Goal: Transaction & Acquisition: Purchase product/service

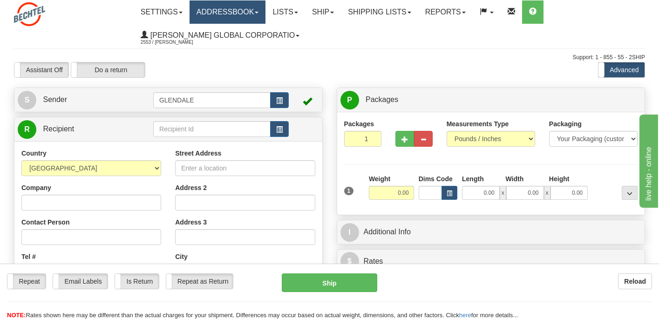
click at [255, 14] on link "Addressbook" at bounding box center [228, 11] width 76 height 23
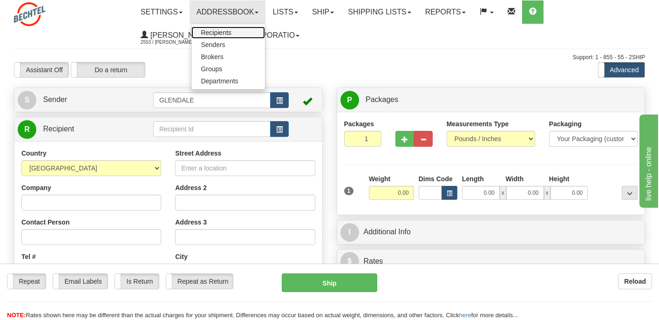
click at [239, 35] on link "Recipients" at bounding box center [228, 33] width 74 height 12
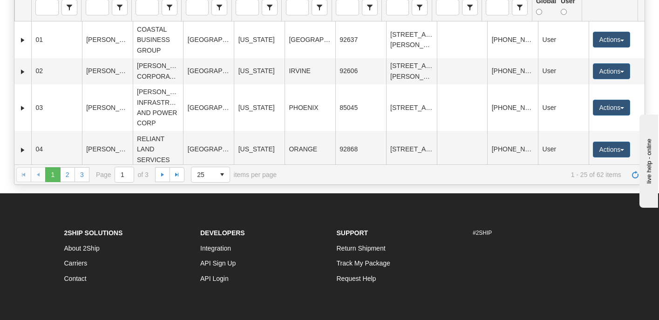
scroll to position [193, 0]
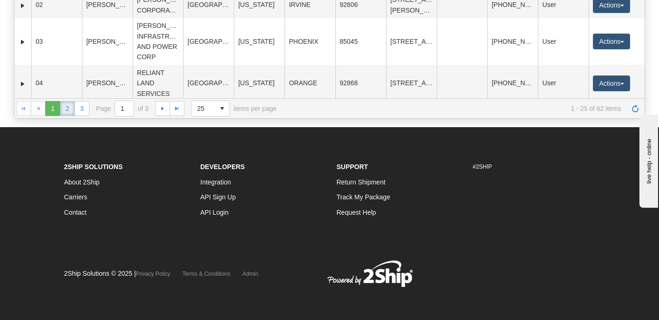
click at [70, 108] on link "2" at bounding box center [67, 108] width 15 height 15
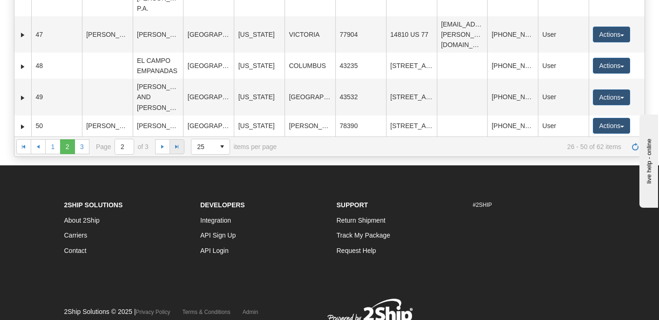
scroll to position [162, 0]
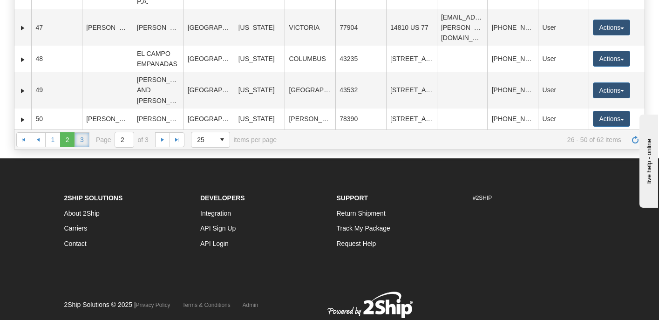
click at [76, 140] on link "3" at bounding box center [82, 139] width 15 height 15
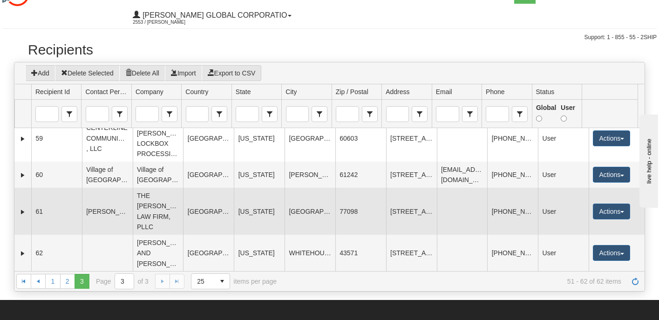
scroll to position [31, 0]
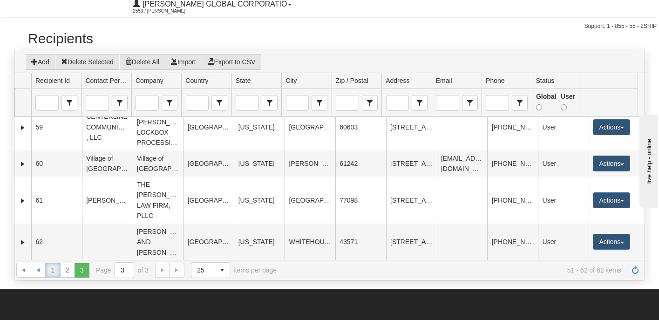
click at [49, 266] on link "1" at bounding box center [52, 270] width 15 height 15
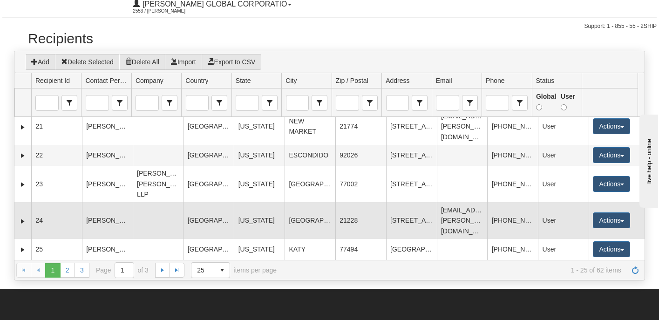
scroll to position [812, 0]
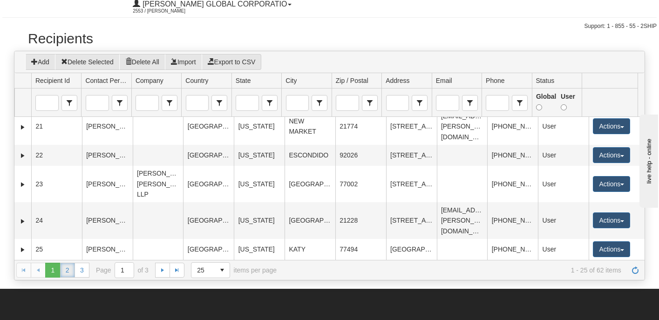
click at [64, 267] on link "2" at bounding box center [67, 270] width 15 height 15
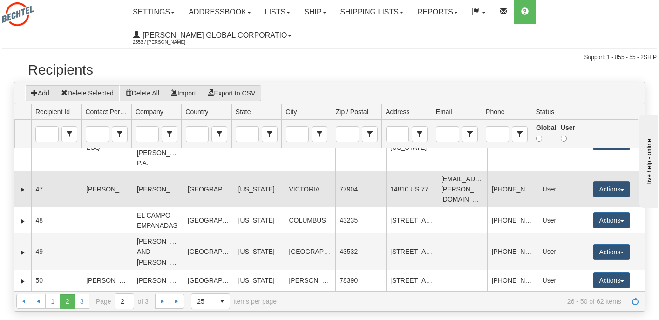
scroll to position [833, 0]
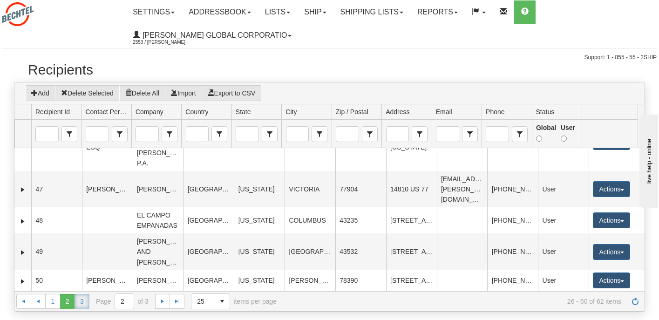
click at [81, 306] on link "3" at bounding box center [82, 301] width 15 height 15
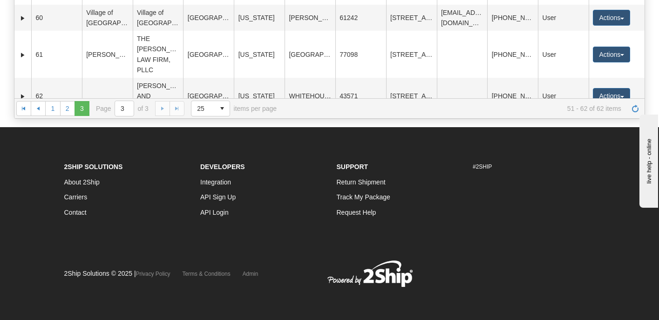
scroll to position [244, 0]
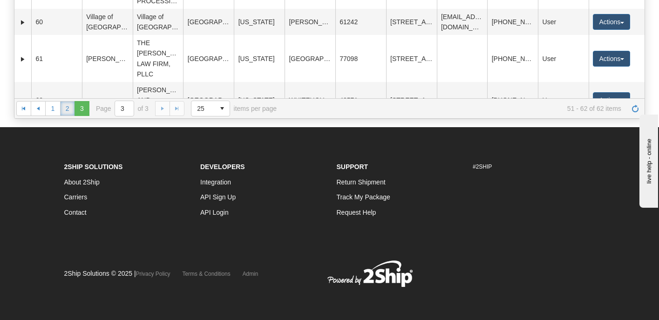
click at [66, 108] on link "2" at bounding box center [67, 108] width 15 height 15
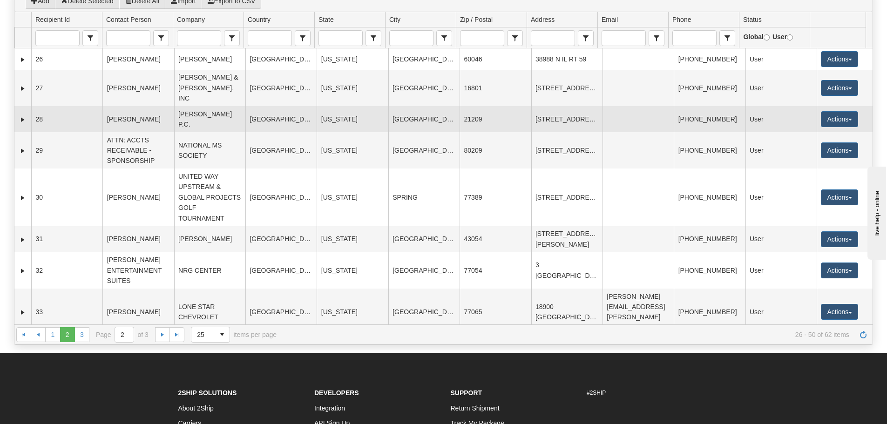
scroll to position [0, 0]
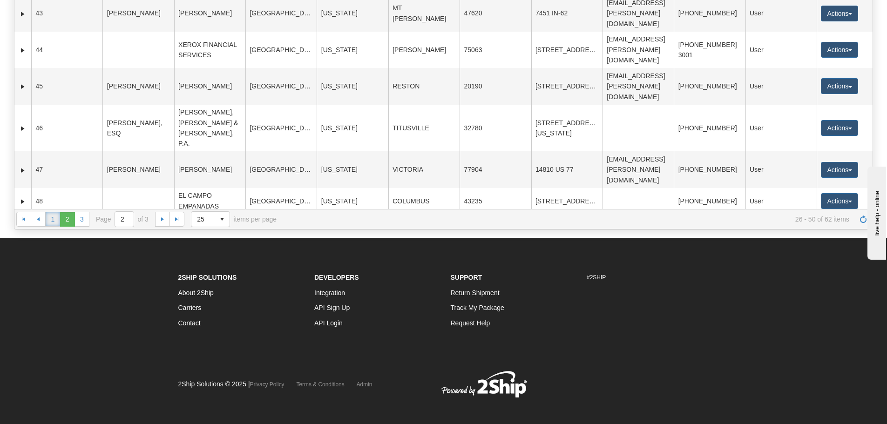
click at [52, 222] on link "1" at bounding box center [52, 219] width 15 height 15
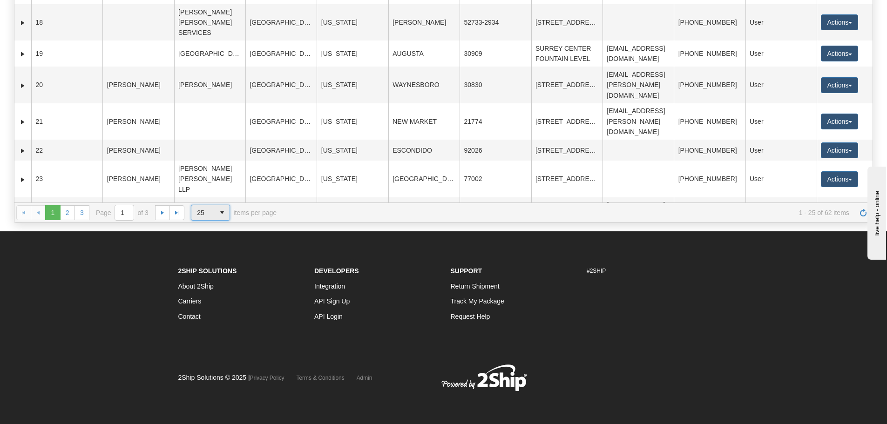
click at [217, 210] on span "select" at bounding box center [222, 212] width 15 height 15
click at [197, 266] on span "100" at bounding box center [200, 266] width 11 height 9
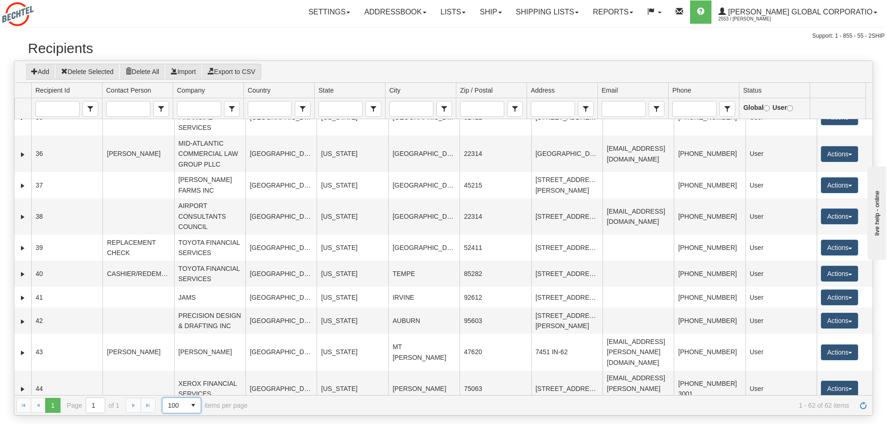
scroll to position [1149, 0]
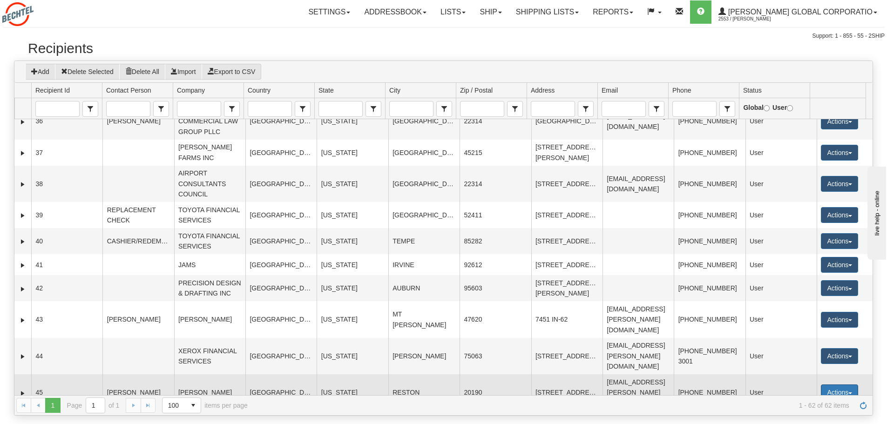
click at [659, 320] on button "Actions" at bounding box center [839, 393] width 37 height 16
click at [326, 320] on td "[US_STATE]" at bounding box center [352, 393] width 71 height 36
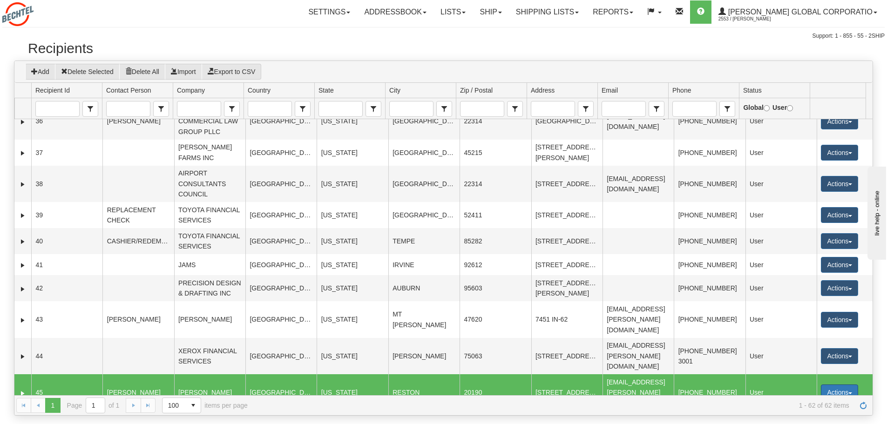
click at [659, 320] on button "Actions" at bounding box center [839, 393] width 37 height 16
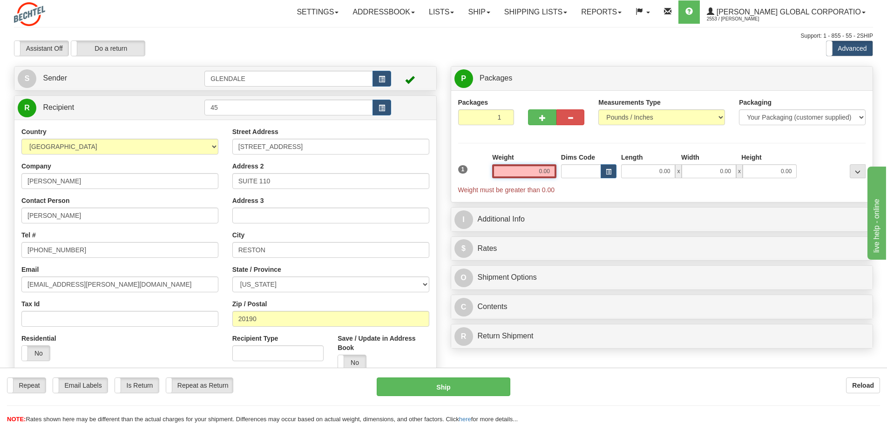
drag, startPoint x: 521, startPoint y: 168, endPoint x: 662, endPoint y: 151, distance: 141.7
click at [653, 164] on div "1 Weight 0.00 Dims Code 0.00" at bounding box center [662, 174] width 413 height 42
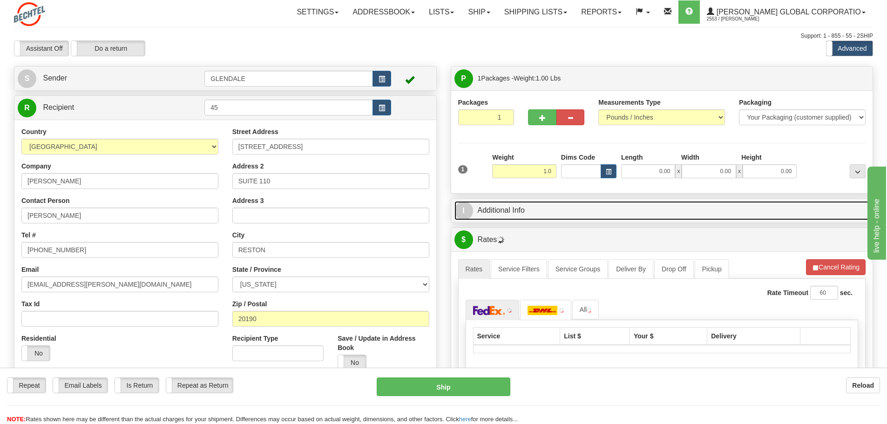
type input "1.00"
click at [522, 218] on link "I Additional Info" at bounding box center [663, 210] width 416 height 19
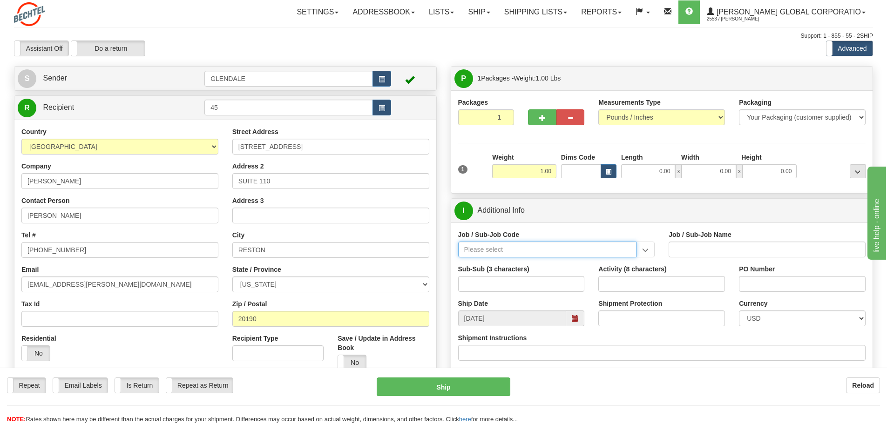
click at [503, 253] on input "Job / Sub-Job Code" at bounding box center [547, 250] width 179 height 16
click at [613, 249] on input "Job / Sub-Job Code" at bounding box center [547, 250] width 179 height 16
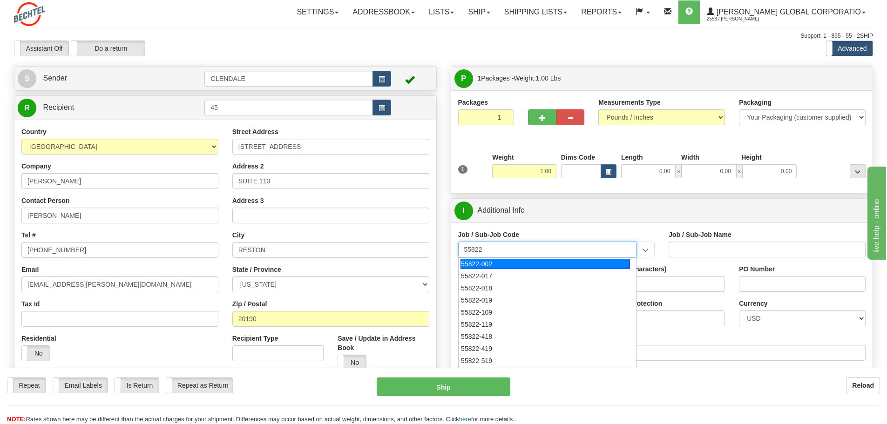
click at [488, 264] on div "55822-002" at bounding box center [546, 264] width 170 height 10
type input "55822-002"
type input "SPECIAL EVENTS - GENERAL EXPENSES"
type input "55822-002"
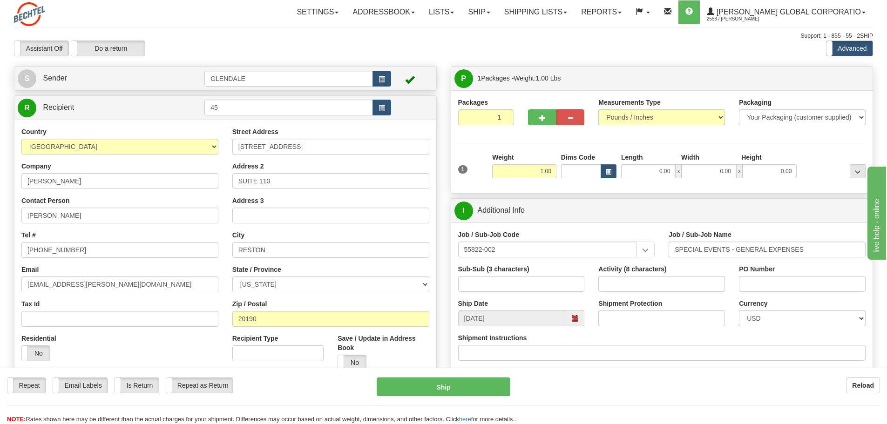
click at [572, 317] on span at bounding box center [575, 318] width 7 height 7
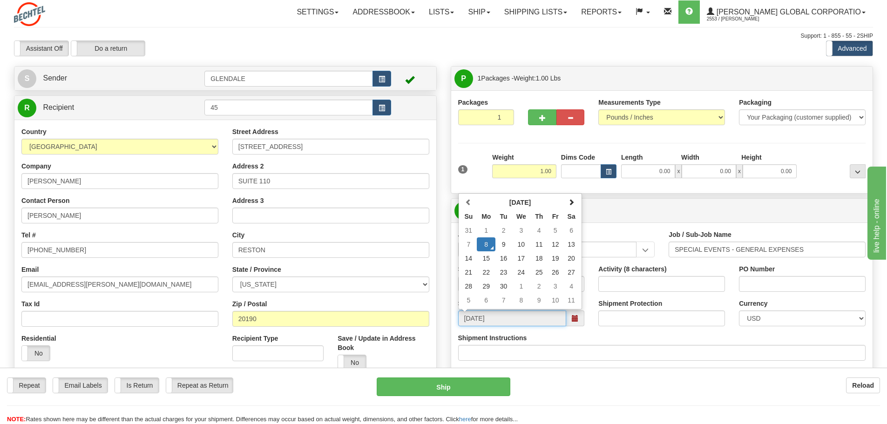
click at [504, 245] on td "9" at bounding box center [504, 245] width 16 height 14
type input "[DATE]"
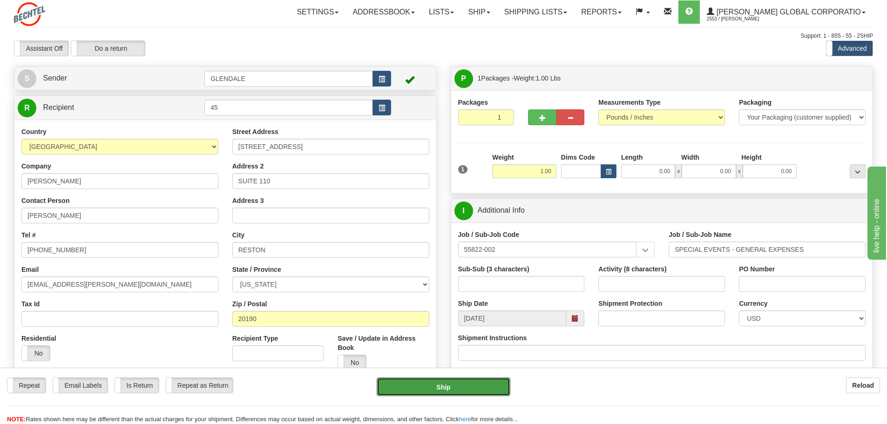
drag, startPoint x: 492, startPoint y: 382, endPoint x: 613, endPoint y: 370, distance: 121.2
click at [612, 372] on div "Repeat Repeat Email Labels Email Labels Edit Is Return Is Return Repeat as Retu…" at bounding box center [443, 396] width 887 height 56
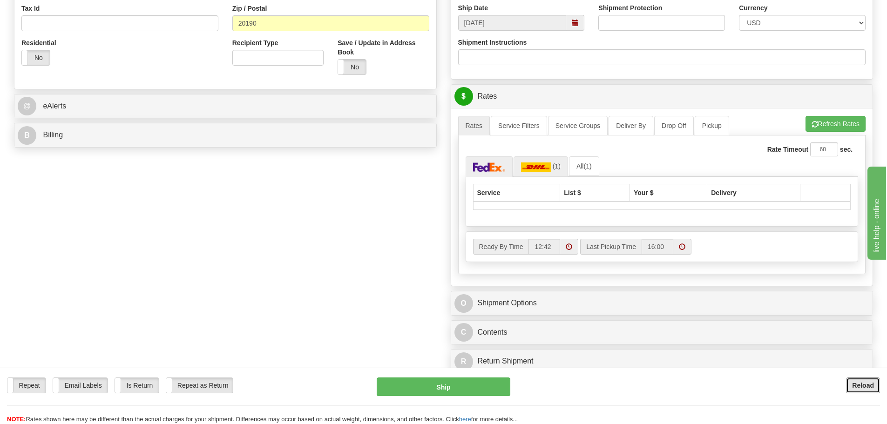
scroll to position [218, 0]
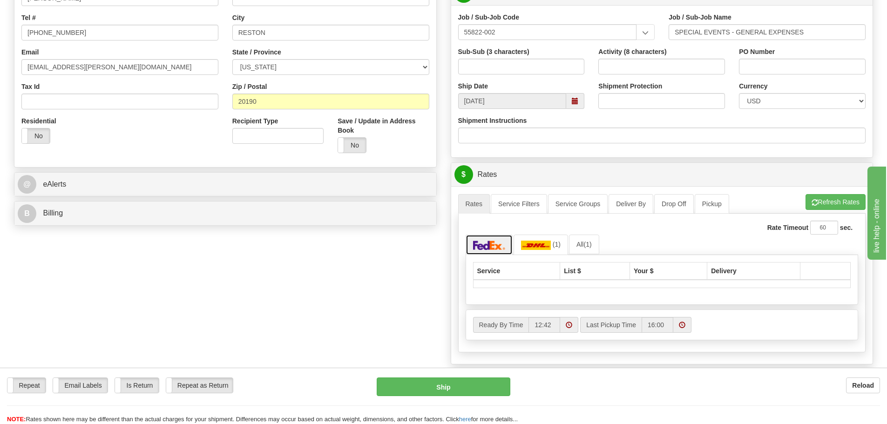
click at [491, 252] on link at bounding box center [490, 245] width 48 height 20
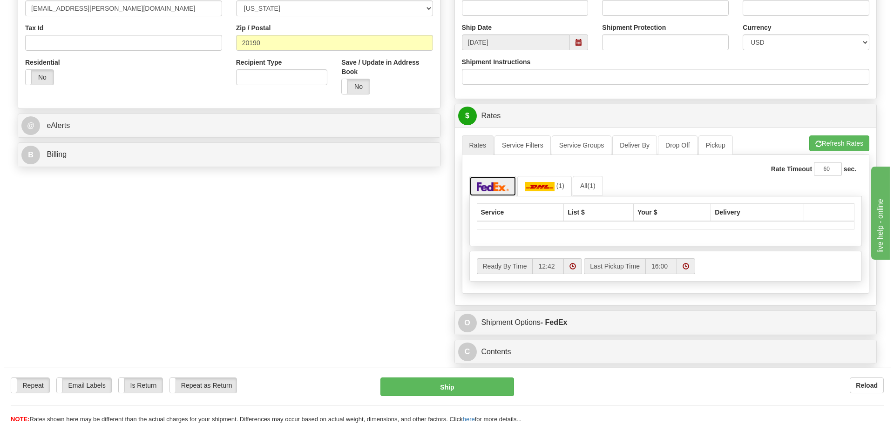
scroll to position [279, 0]
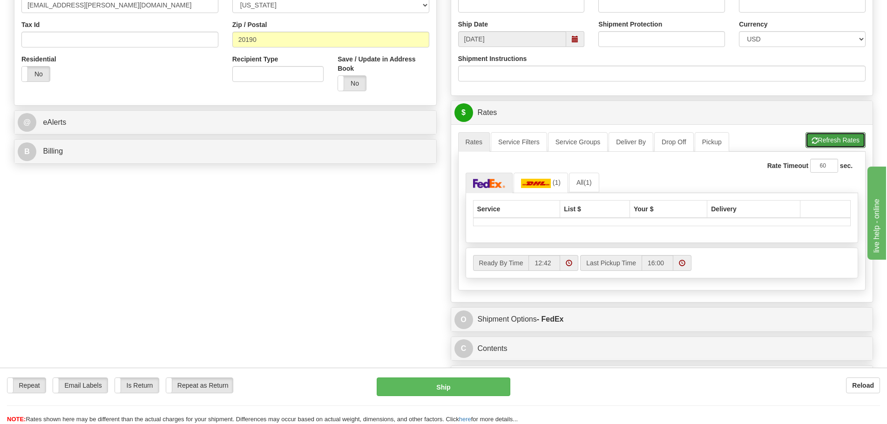
click at [818, 148] on button "Refresh Rates" at bounding box center [836, 140] width 60 height 16
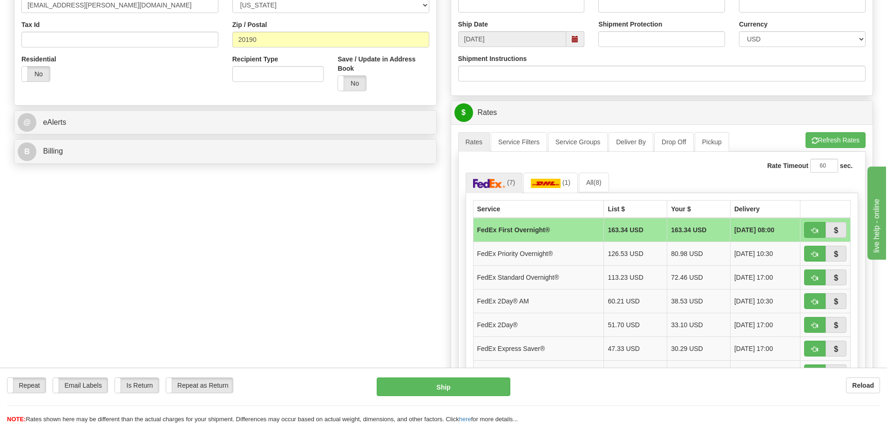
click at [641, 405] on div "Repeat Repeat Email Labels Email Labels Edit Is Return Is Return Repeat as Retu…" at bounding box center [443, 401] width 887 height 47
click at [682, 327] on td "33.10 USD" at bounding box center [699, 325] width 63 height 24
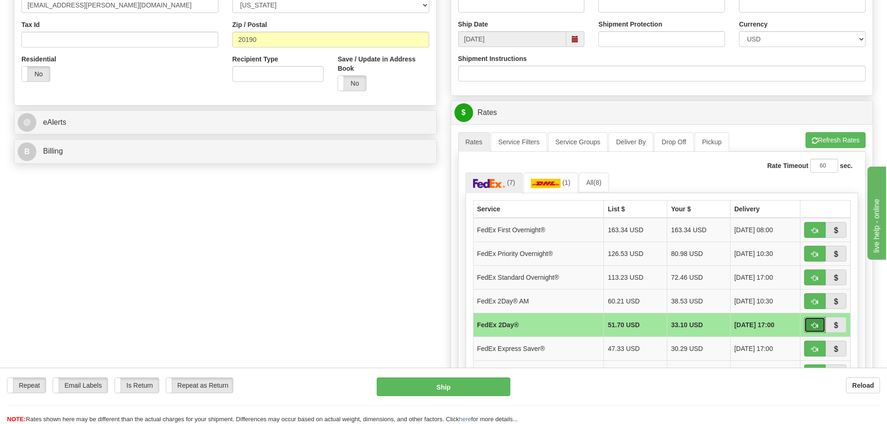
click at [815, 327] on span "button" at bounding box center [815, 326] width 7 height 6
type input "03"
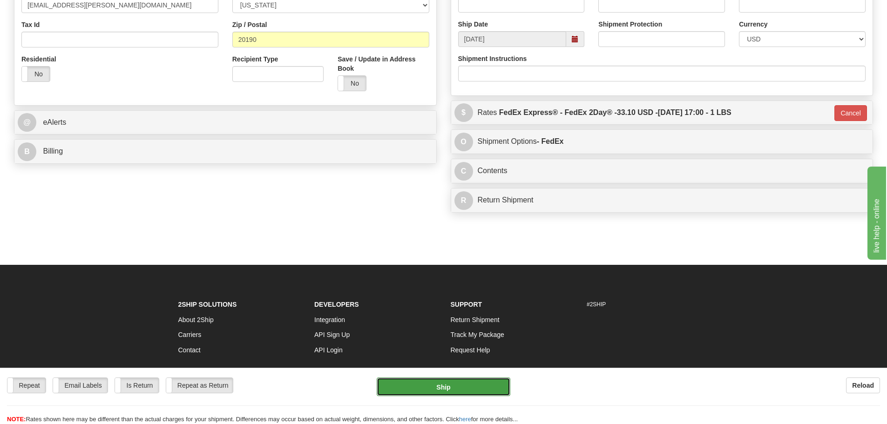
click at [474, 382] on button "Ship" at bounding box center [444, 387] width 134 height 19
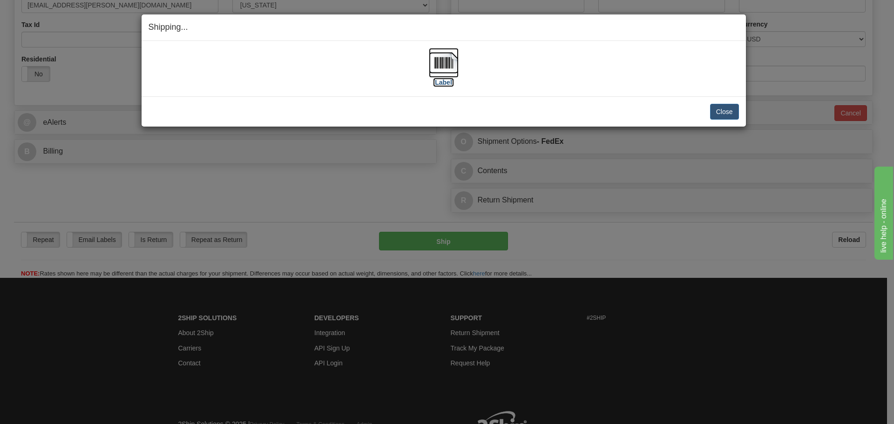
click at [447, 82] on label "[Label]" at bounding box center [443, 82] width 21 height 9
click at [740, 108] on div "Close [PERSON_NAME] Shipment and Quit Pickup Quit Pickup ONLY" at bounding box center [444, 111] width 605 height 30
click at [735, 109] on button "Close" at bounding box center [724, 112] width 29 height 16
